Goal: Navigation & Orientation: Understand site structure

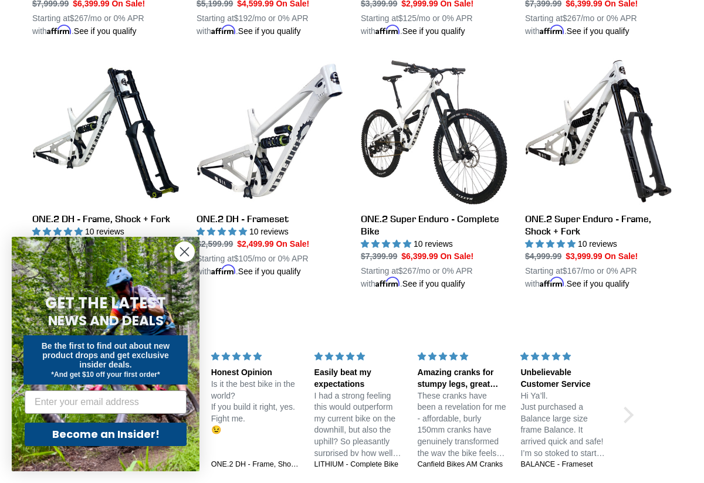
scroll to position [1362, 0]
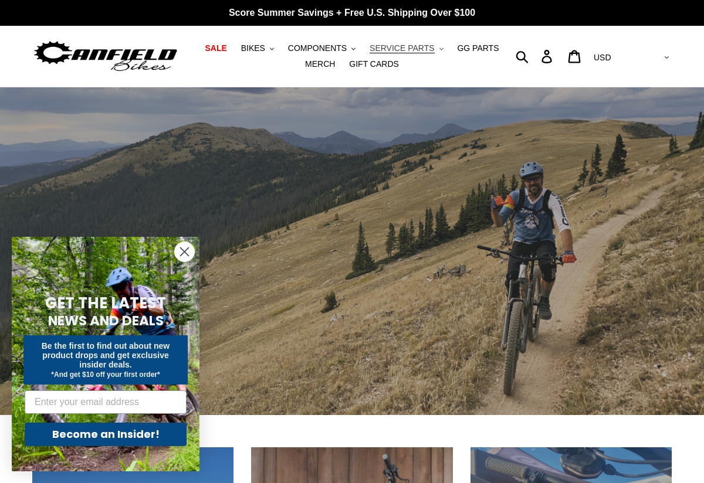
click at [434, 49] on button "SERVICE PARTS .cls-1{fill:#231f20}" at bounding box center [406, 48] width 85 height 16
click at [347, 47] on span "COMPONENTS" at bounding box center [317, 48] width 59 height 10
click at [267, 45] on button "BIKES .cls-1{fill:#231f20}" at bounding box center [257, 48] width 45 height 16
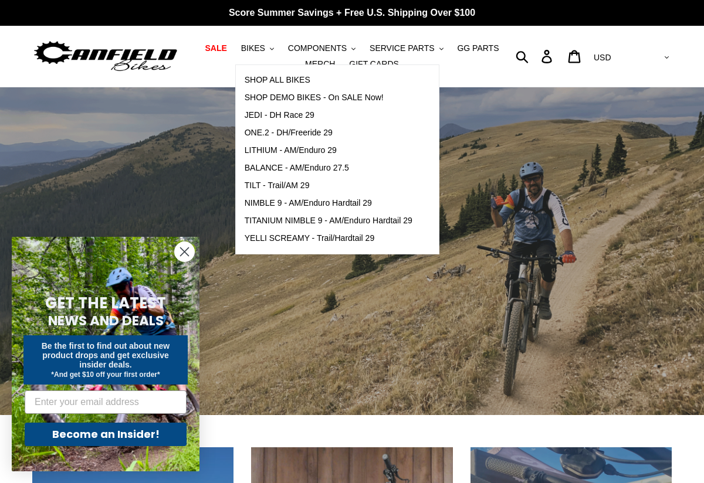
click at [190, 62] on h1 at bounding box center [112, 56] width 160 height 37
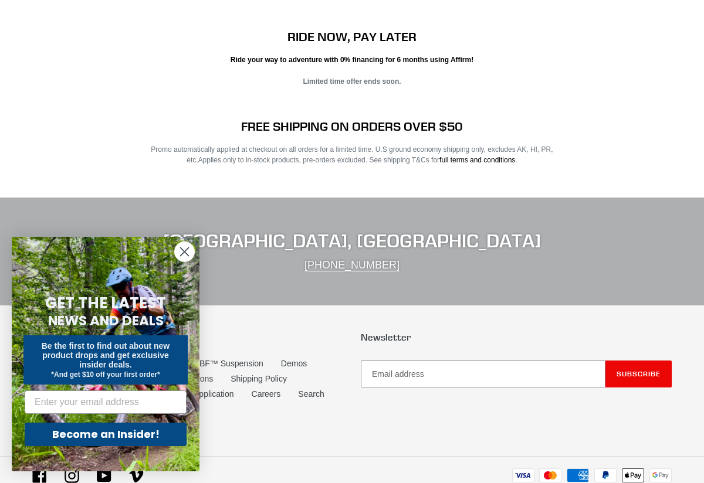
scroll to position [2230, 0]
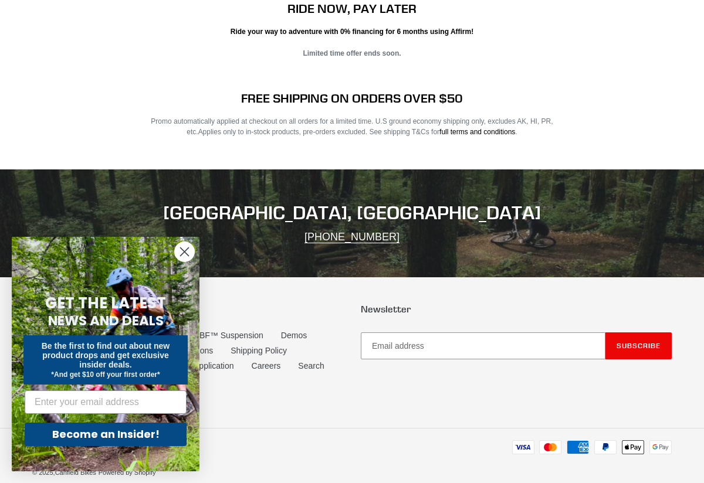
click at [177, 249] on circle "Close dialog" at bounding box center [184, 251] width 19 height 19
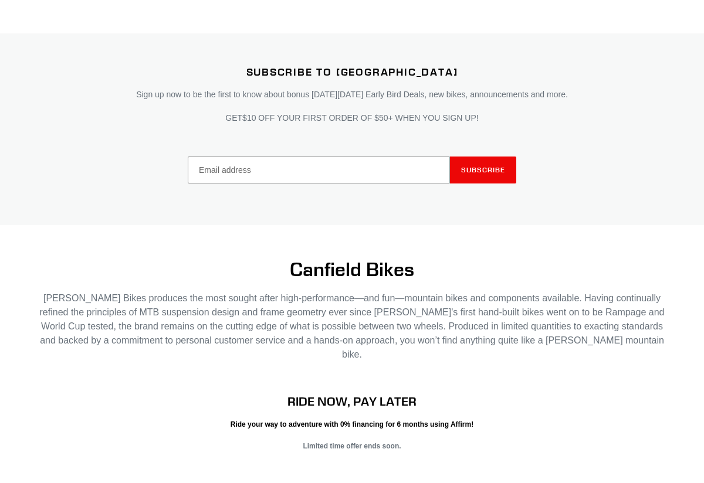
scroll to position [1795, 0]
